Goal: Use online tool/utility: Utilize a website feature to perform a specific function

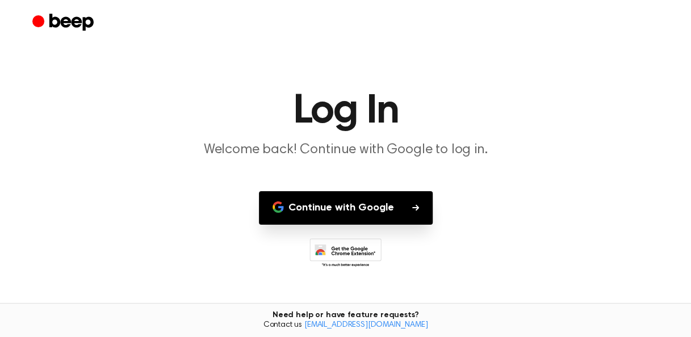
scroll to position [12, 0]
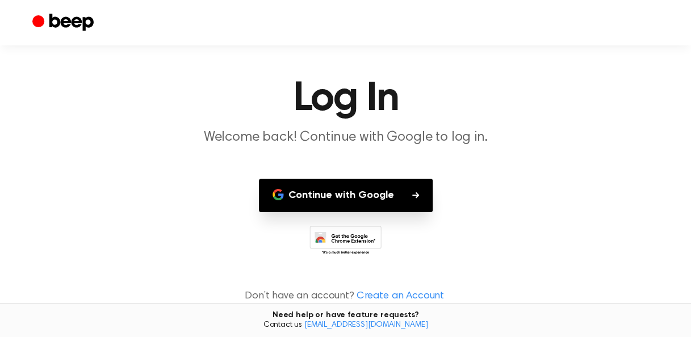
click at [354, 190] on button "Continue with Google" at bounding box center [346, 195] width 174 height 33
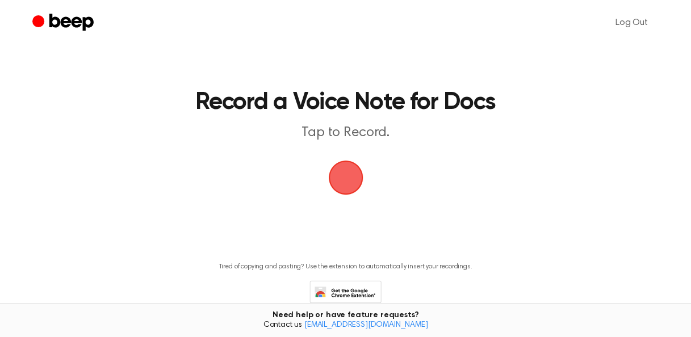
click at [348, 170] on span "button" at bounding box center [346, 178] width 32 height 32
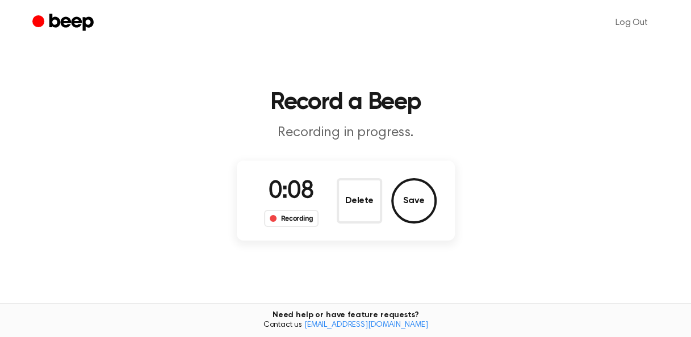
click at [293, 221] on div "Recording" at bounding box center [291, 218] width 55 height 17
click at [294, 183] on span "0:10" at bounding box center [290, 192] width 45 height 24
click at [360, 210] on button "Delete" at bounding box center [358, 200] width 45 height 45
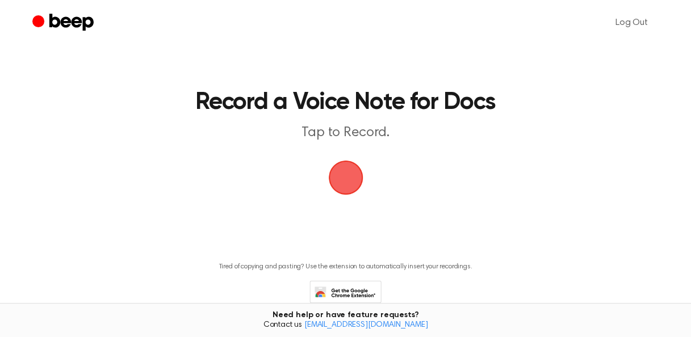
click at [346, 191] on span "button" at bounding box center [346, 178] width 32 height 32
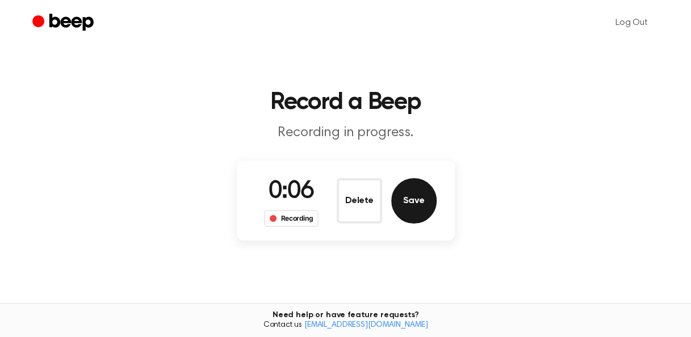
click at [416, 197] on button "Save" at bounding box center [413, 200] width 45 height 45
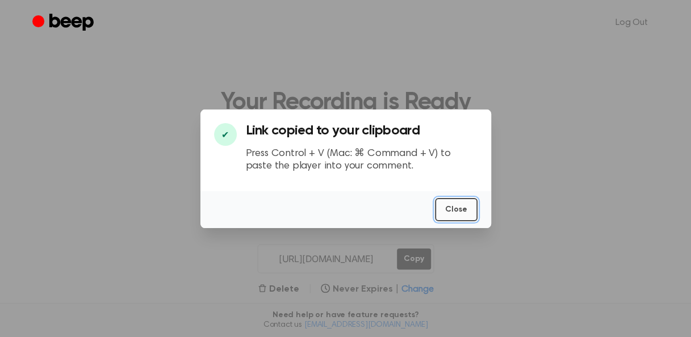
click at [457, 210] on button "Close" at bounding box center [456, 209] width 43 height 23
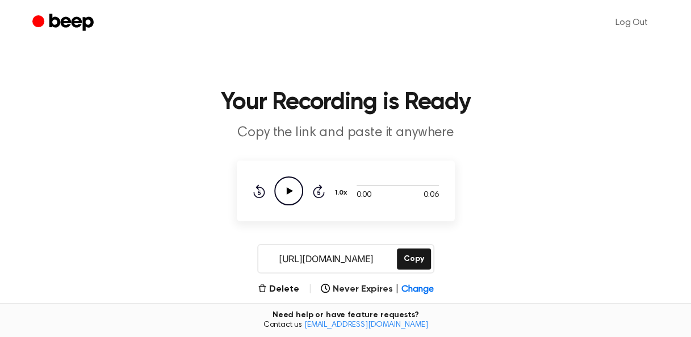
click at [496, 119] on header "Your Recording is Ready Copy the link and paste it anywhere" at bounding box center [345, 117] width 663 height 52
